Goal: Use online tool/utility: Utilize a website feature to perform a specific function

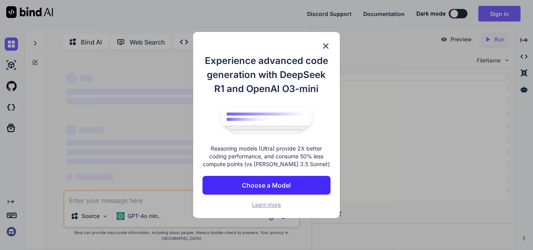
click at [307, 179] on button "Choose a Model" at bounding box center [266, 185] width 128 height 19
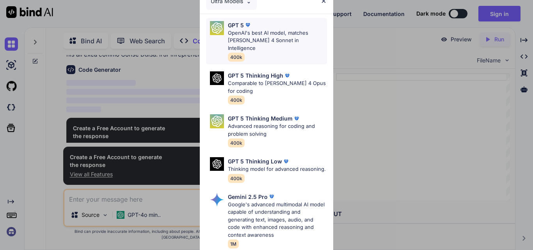
scroll to position [247, 0]
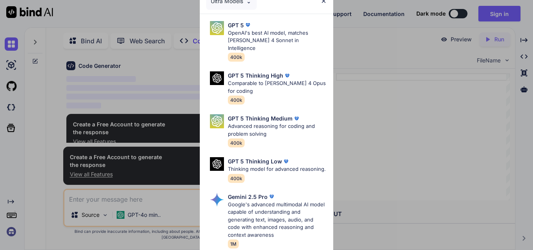
click at [320, 1] on img at bounding box center [323, 1] width 7 height 7
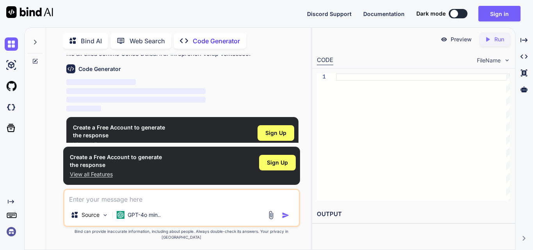
scroll to position [254, 0]
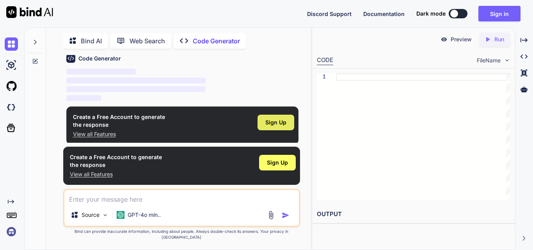
click at [280, 123] on span "Sign Up" at bounding box center [275, 123] width 21 height 8
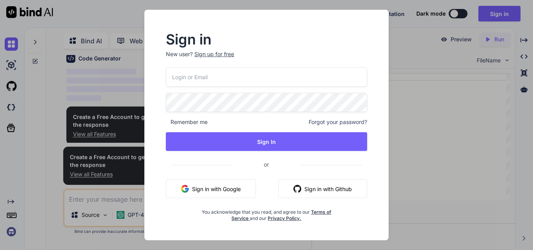
click at [219, 184] on button "Sign in with Google" at bounding box center [211, 188] width 90 height 19
click at [234, 190] on button "Sign in with Google" at bounding box center [211, 188] width 90 height 19
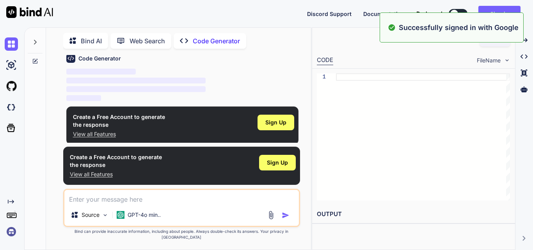
scroll to position [162, 0]
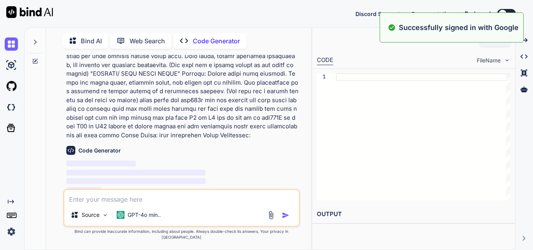
drag, startPoint x: 286, startPoint y: 23, endPoint x: 292, endPoint y: 26, distance: 6.1
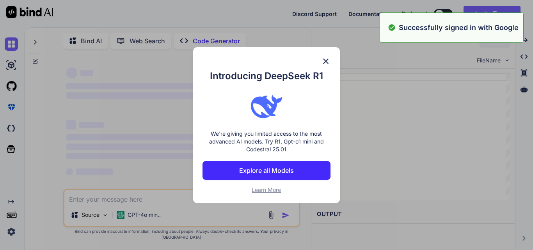
scroll to position [0, 0]
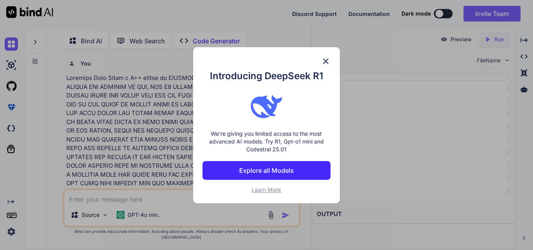
click at [324, 58] on img at bounding box center [325, 61] width 9 height 9
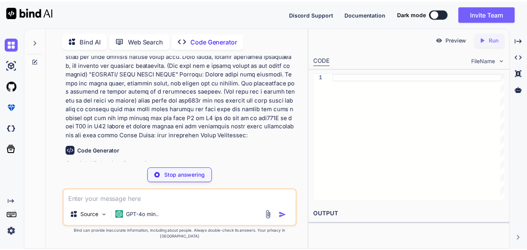
scroll to position [162, 0]
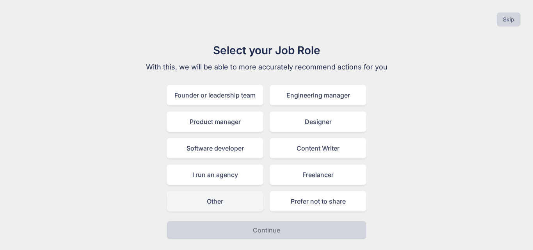
click at [253, 205] on div "Other" at bounding box center [214, 201] width 97 height 20
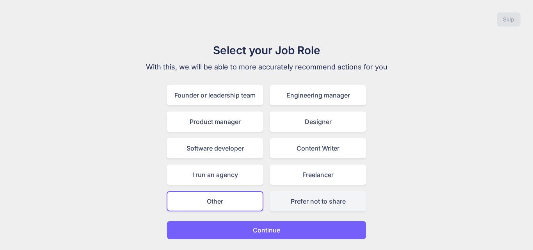
click at [295, 203] on div "Prefer not to share" at bounding box center [317, 201] width 97 height 20
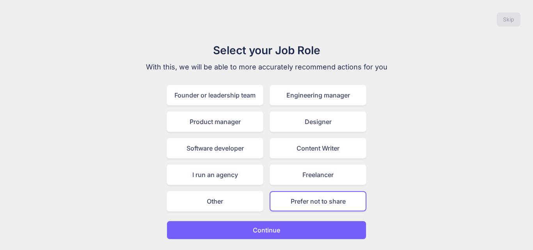
click at [287, 225] on button "Continue" at bounding box center [266, 230] width 200 height 19
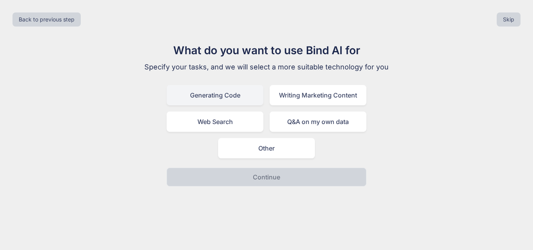
click at [240, 89] on div "Generating Code" at bounding box center [214, 95] width 97 height 20
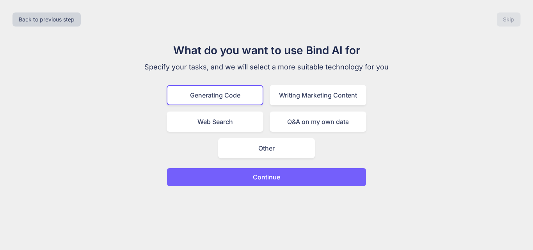
click at [292, 186] on button "Continue" at bounding box center [266, 177] width 200 height 19
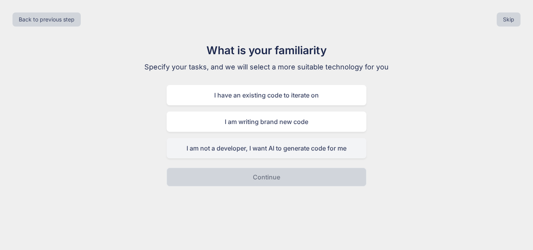
click at [293, 151] on div "I am not a developer, I want AI to generate code for me" at bounding box center [266, 148] width 200 height 20
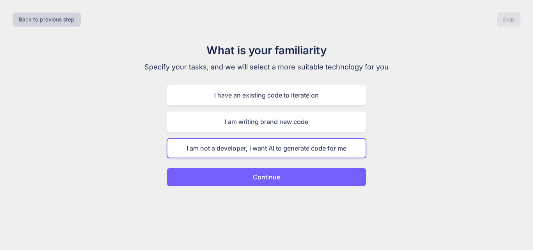
click at [292, 171] on button "Continue" at bounding box center [266, 177] width 200 height 19
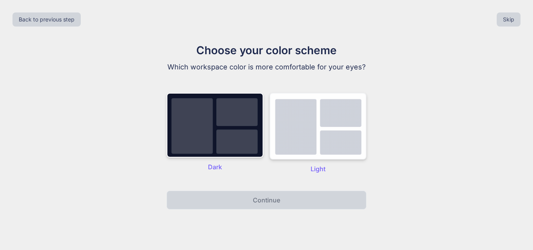
click at [303, 130] on img at bounding box center [317, 126] width 97 height 67
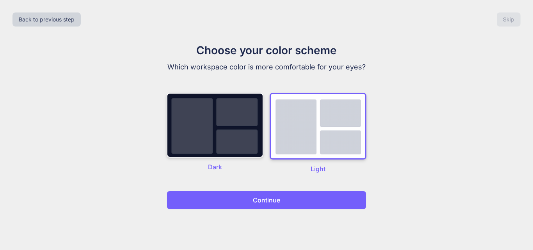
click at [297, 197] on button "Continue" at bounding box center [266, 200] width 200 height 19
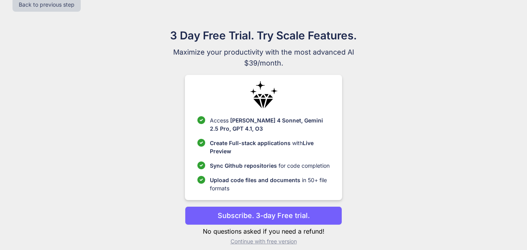
scroll to position [23, 0]
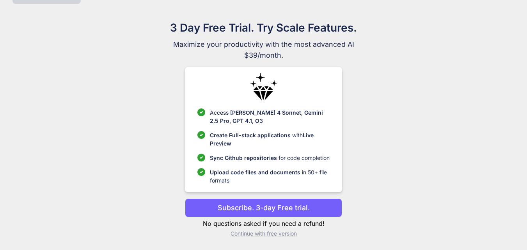
click at [292, 234] on p "Continue with free version" at bounding box center [263, 234] width 157 height 8
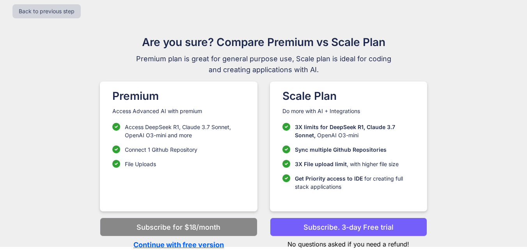
scroll to position [8, 0]
click at [220, 245] on p "Continue with free version" at bounding box center [178, 244] width 157 height 11
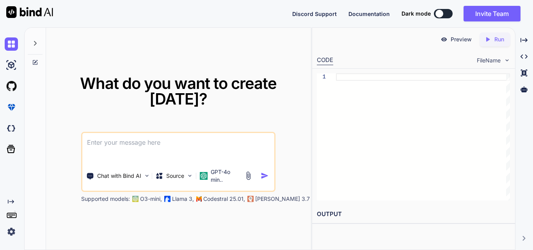
click at [229, 141] on textarea at bounding box center [178, 147] width 192 height 29
type textarea "x"
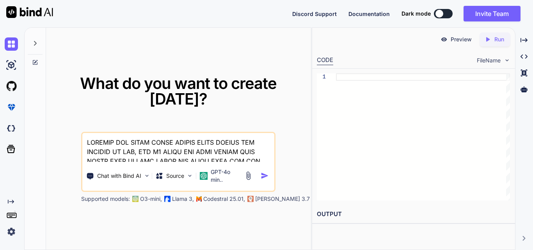
scroll to position [441, 0]
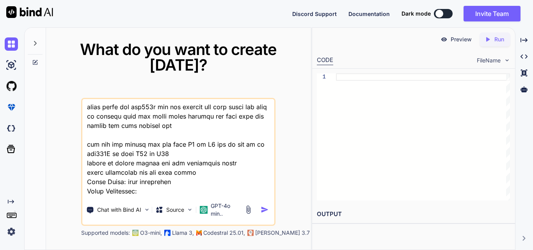
type textarea "REWRITE THE WATER LEVEL SENSOR SINCE THERES TWO SENSORS AT USE, THE A0 WATER LV…"
click at [262, 208] on img "button" at bounding box center [264, 209] width 8 height 8
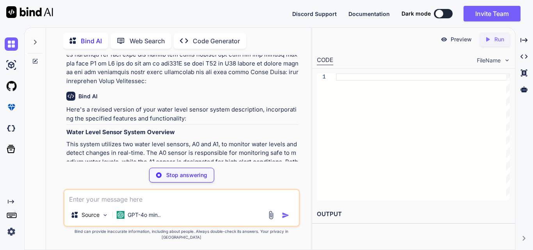
scroll to position [225, 0]
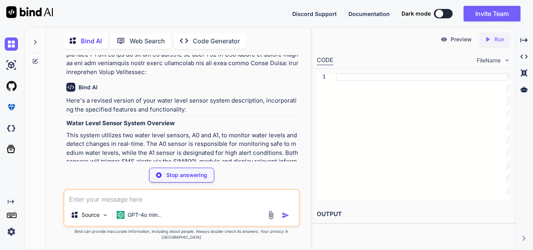
click at [209, 42] on p "Code Generator" at bounding box center [216, 40] width 47 height 9
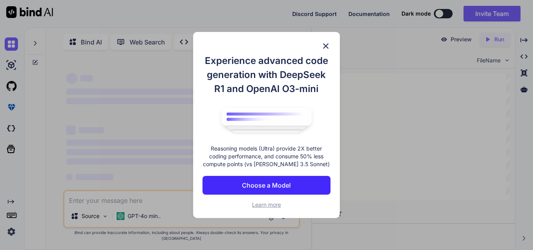
click at [209, 42] on div "Bind AI Web Search Created with Pixso. Code Generator ‌ ‌ ‌ ‌ ‌ ‌ ‌ ‌ ‌ ‌ ‌ ‌ ‌…" at bounding box center [278, 138] width 508 height 223
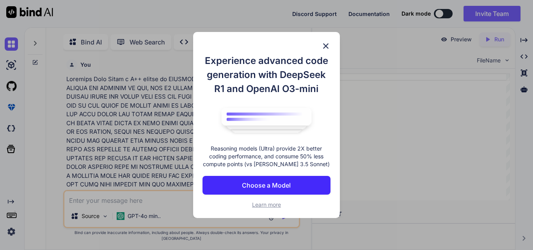
scroll to position [3, 0]
click at [253, 176] on button "Choose a Model" at bounding box center [266, 185] width 128 height 19
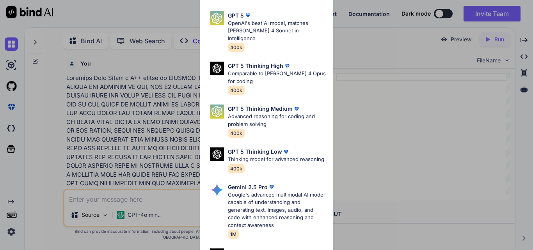
scroll to position [0, 0]
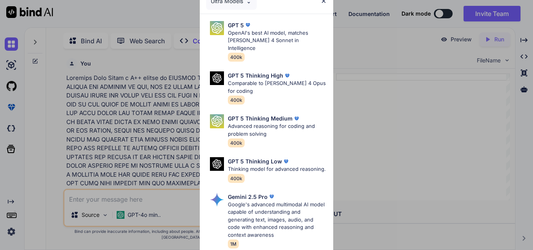
click at [241, 6] on div "Ultra Models" at bounding box center [231, 1] width 51 height 17
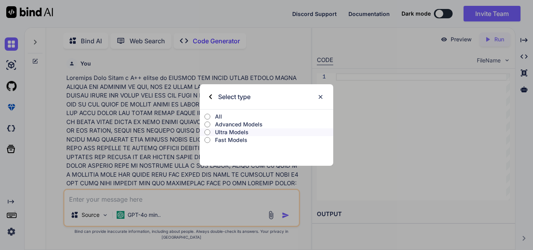
click at [243, 119] on p "All" at bounding box center [274, 117] width 118 height 8
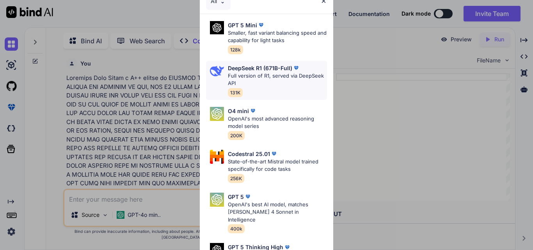
type textarea "x"
click at [255, 97] on div "DeepSeek R1 (671B-Full) Full version of R1, served via DeepSeek API 131K" at bounding box center [266, 80] width 121 height 39
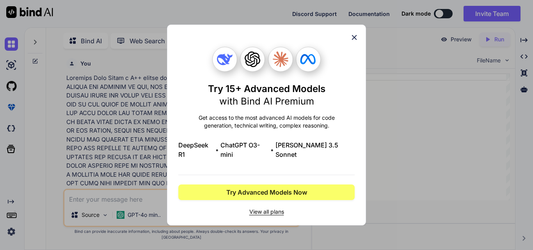
click at [349, 45] on div "Try 15+ Advanced Models with Bind AI Premium Get access to the most advanced AI…" at bounding box center [266, 125] width 176 height 200
click at [351, 38] on icon at bounding box center [354, 37] width 9 height 9
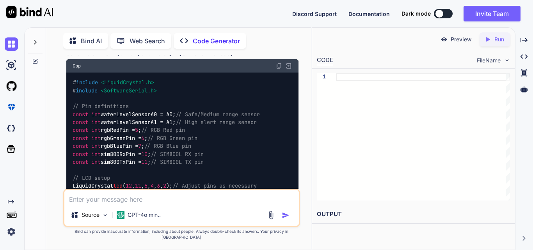
scroll to position [328, 0]
click at [277, 64] on img at bounding box center [279, 66] width 6 height 6
